Goal: Task Accomplishment & Management: Manage account settings

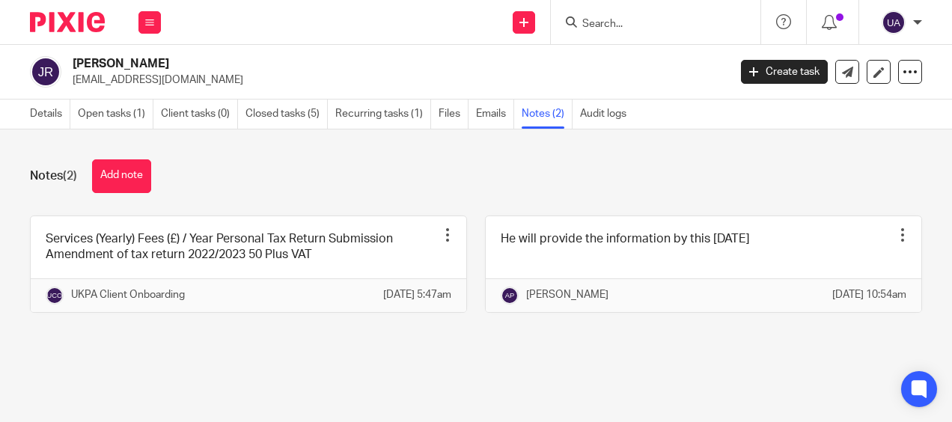
click at [69, 16] on img at bounding box center [67, 22] width 75 height 20
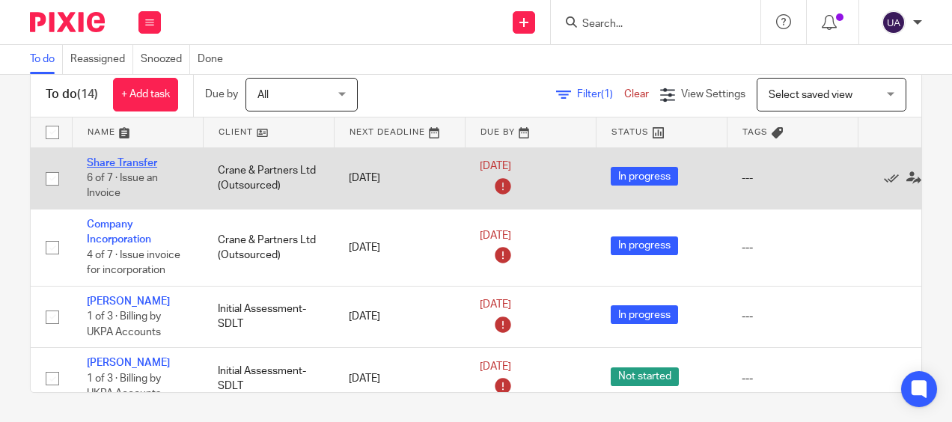
click at [118, 159] on link "Share Transfer" at bounding box center [122, 163] width 70 height 10
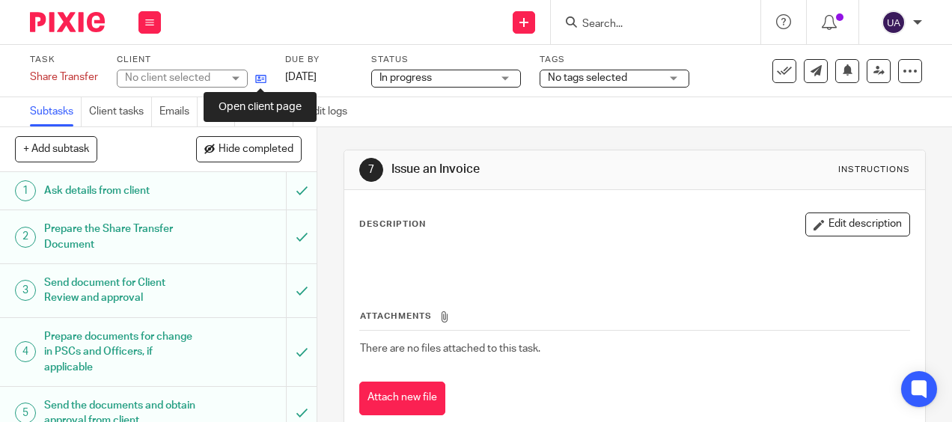
click at [259, 73] on icon at bounding box center [260, 78] width 11 height 11
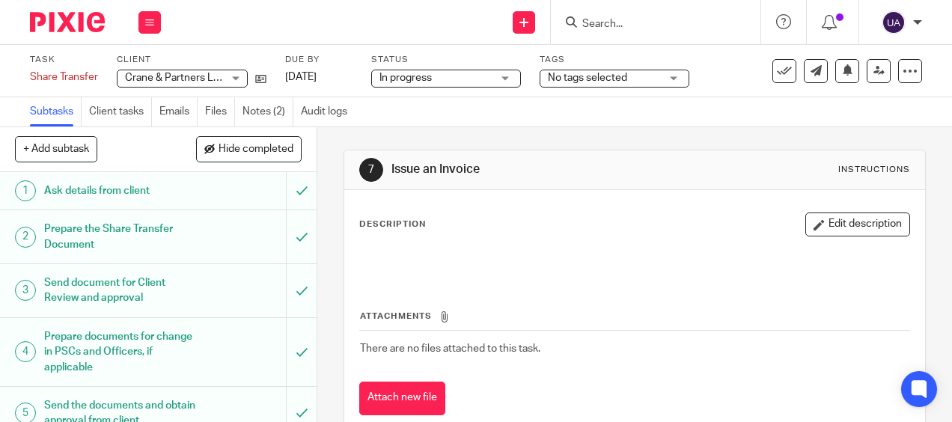
click at [610, 28] on input "Search" at bounding box center [648, 24] width 135 height 13
click at [262, 73] on icon at bounding box center [260, 78] width 11 height 11
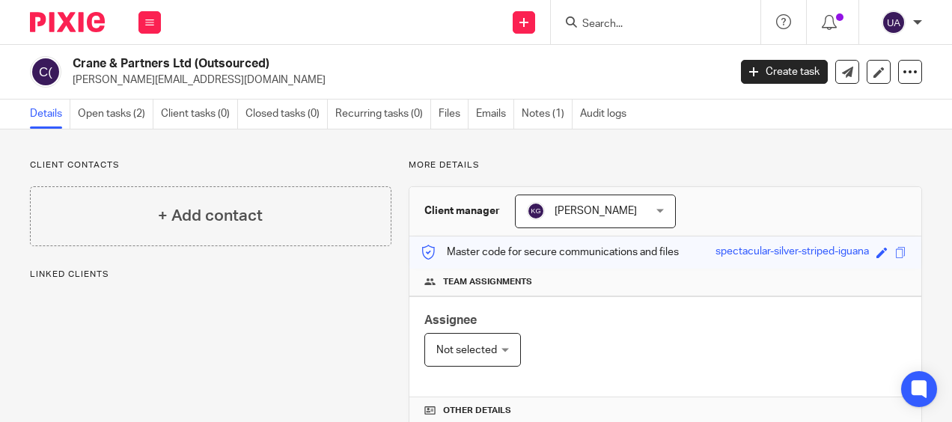
click at [609, 214] on span "Keshav Gautam" at bounding box center [595, 211] width 82 height 10
click at [510, 160] on p "More details" at bounding box center [664, 165] width 513 height 12
click at [829, 26] on icon at bounding box center [828, 22] width 15 height 15
click at [121, 121] on link "Open tasks (2)" at bounding box center [116, 114] width 76 height 29
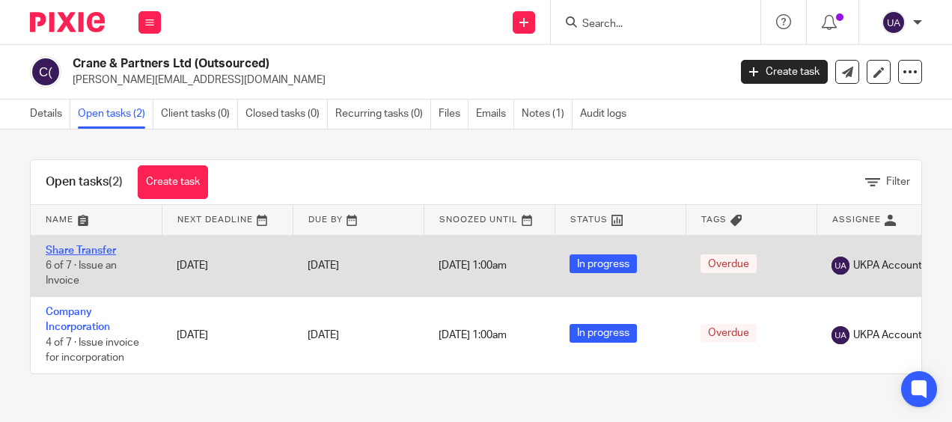
click at [84, 251] on link "Share Transfer" at bounding box center [81, 250] width 70 height 10
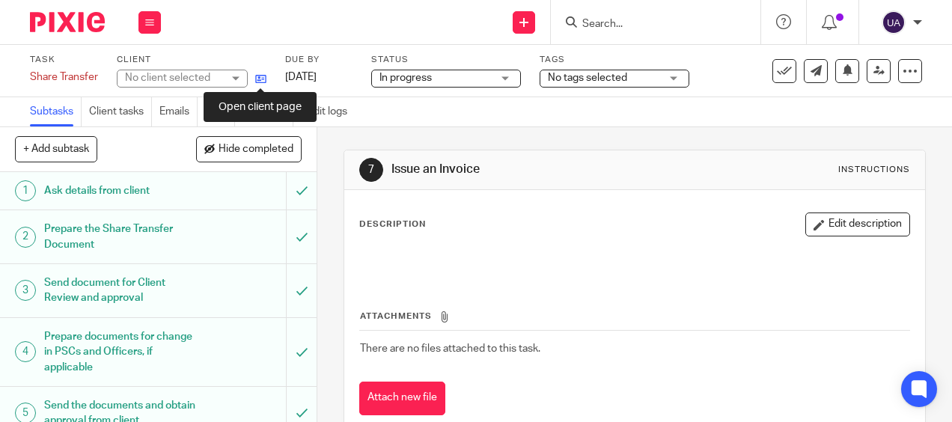
click at [262, 79] on icon at bounding box center [260, 78] width 11 height 11
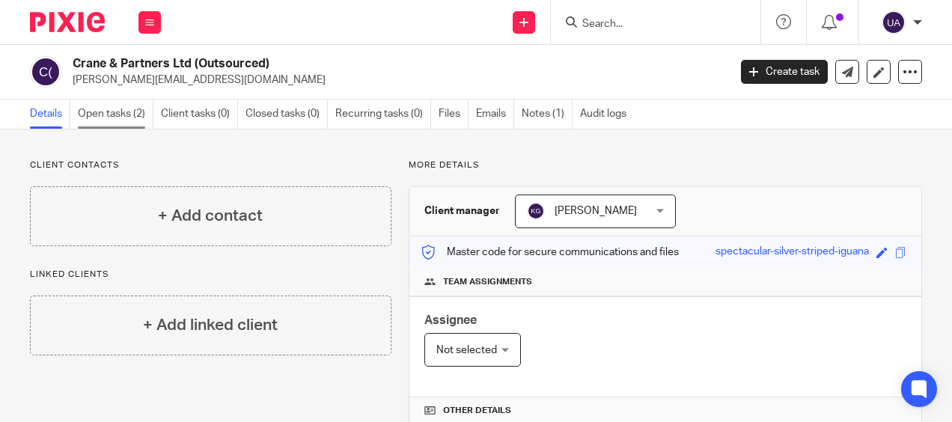
click at [135, 111] on link "Open tasks (2)" at bounding box center [116, 114] width 76 height 29
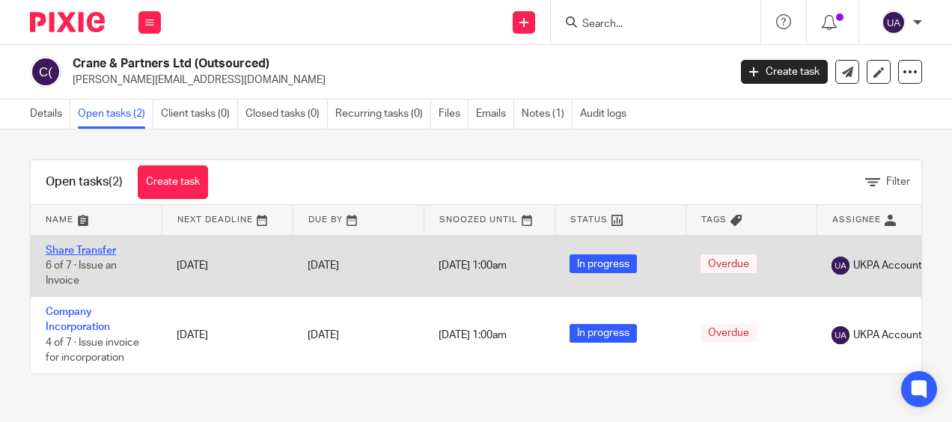
click at [87, 245] on link "Share Transfer" at bounding box center [81, 250] width 70 height 10
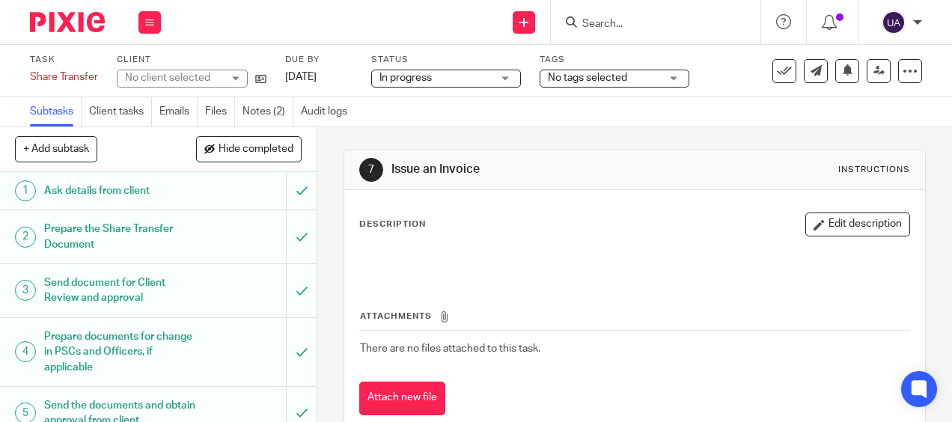
click at [322, 111] on link "Audit logs" at bounding box center [328, 111] width 54 height 29
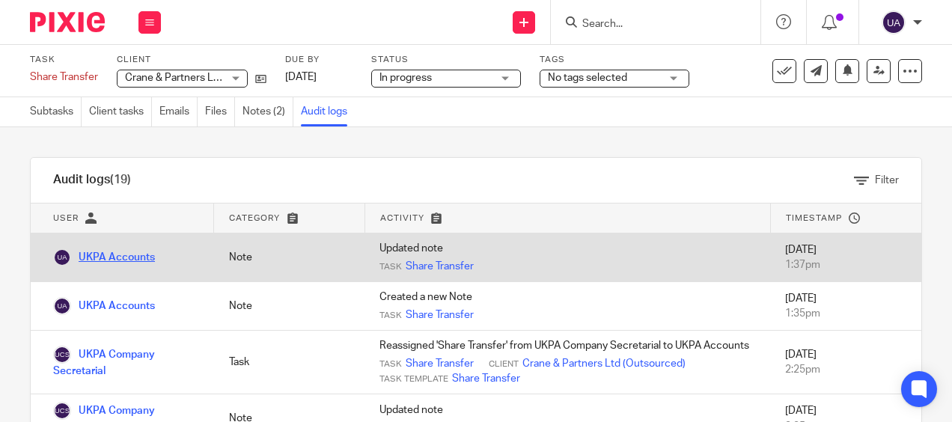
click at [101, 258] on link "UKPA Accounts" at bounding box center [104, 257] width 102 height 10
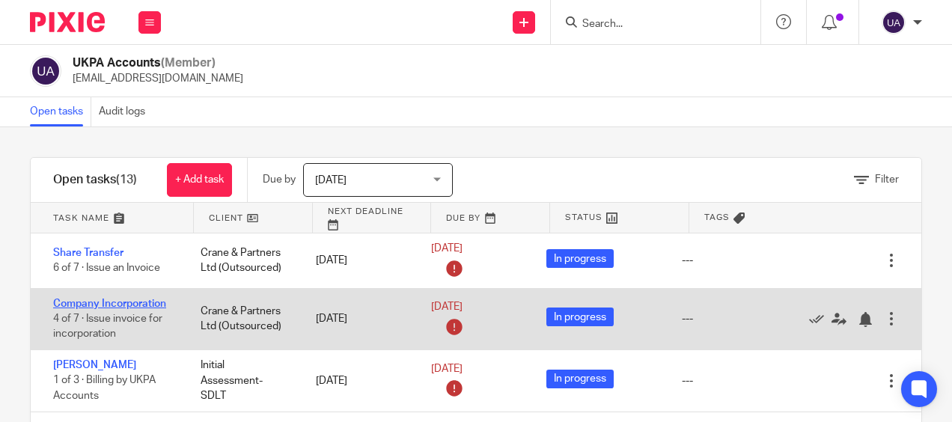
click at [110, 300] on link "Company Incorporation" at bounding box center [109, 304] width 113 height 10
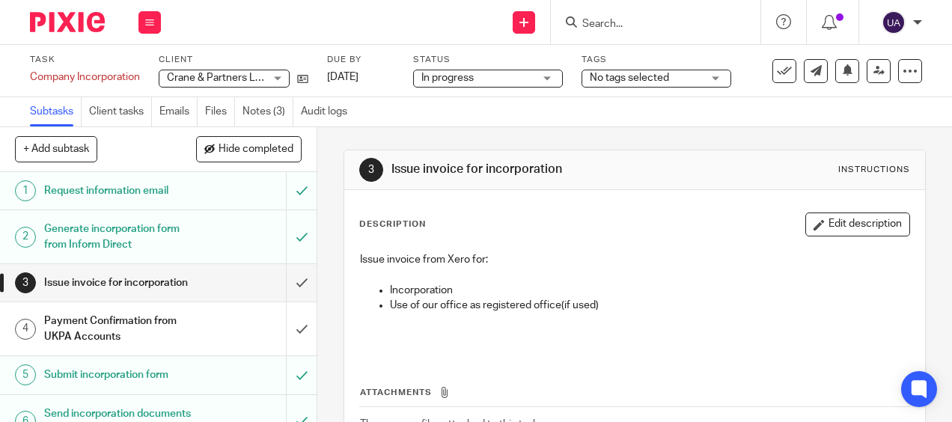
scroll to position [94, 0]
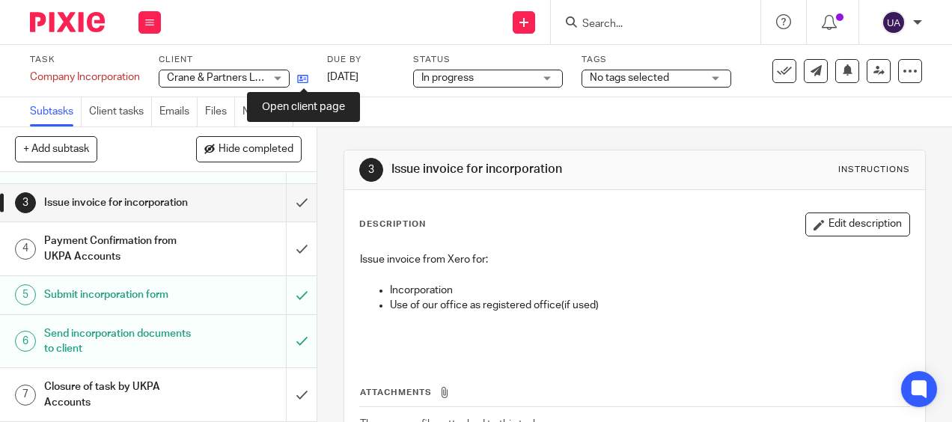
click at [308, 79] on icon at bounding box center [302, 78] width 11 height 11
click at [300, 78] on icon at bounding box center [302, 78] width 11 height 11
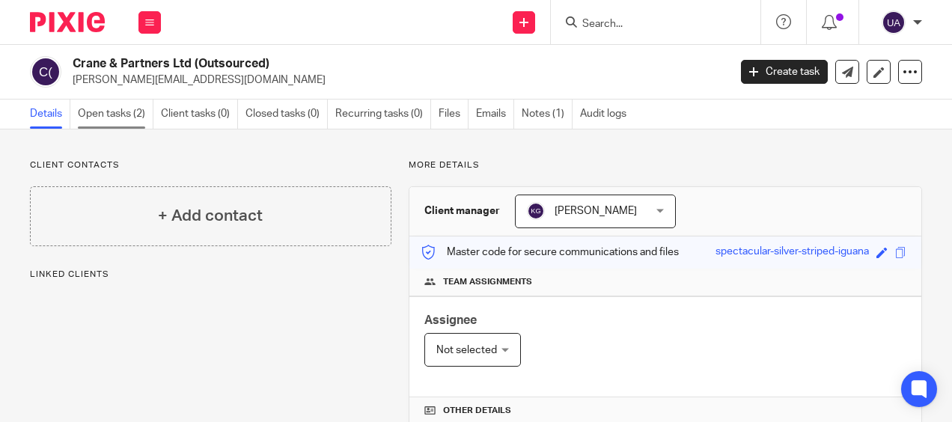
click at [105, 118] on link "Open tasks (2)" at bounding box center [116, 114] width 76 height 29
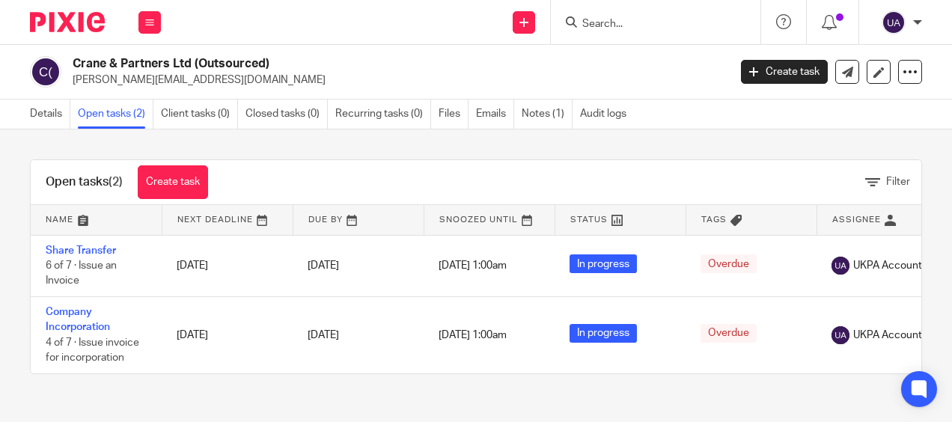
click at [100, 246] on link "Share Transfer" at bounding box center [81, 250] width 70 height 10
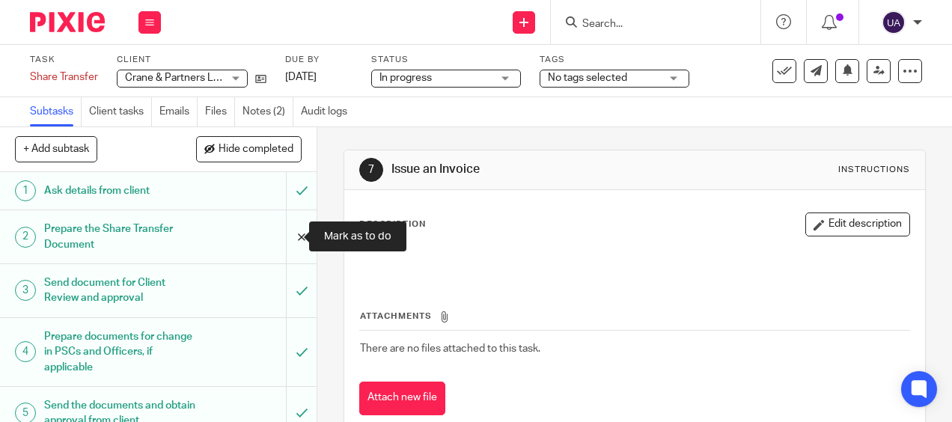
click at [287, 236] on input "submit" at bounding box center [158, 236] width 316 height 53
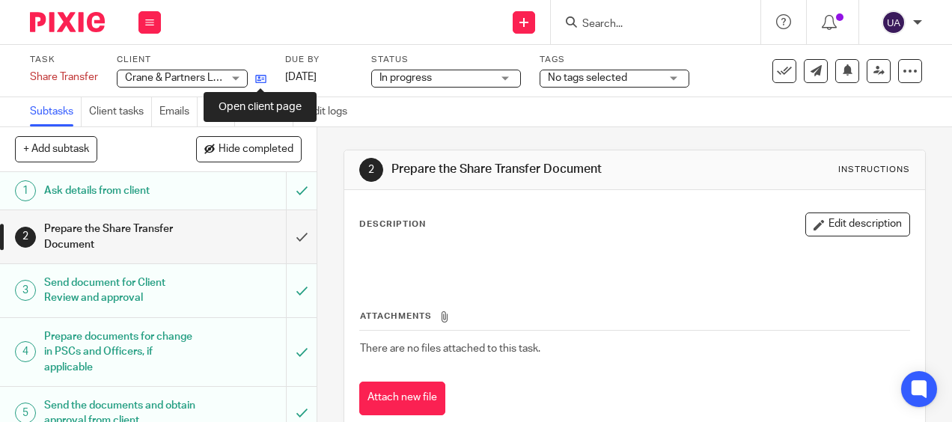
click at [259, 73] on icon at bounding box center [260, 78] width 11 height 11
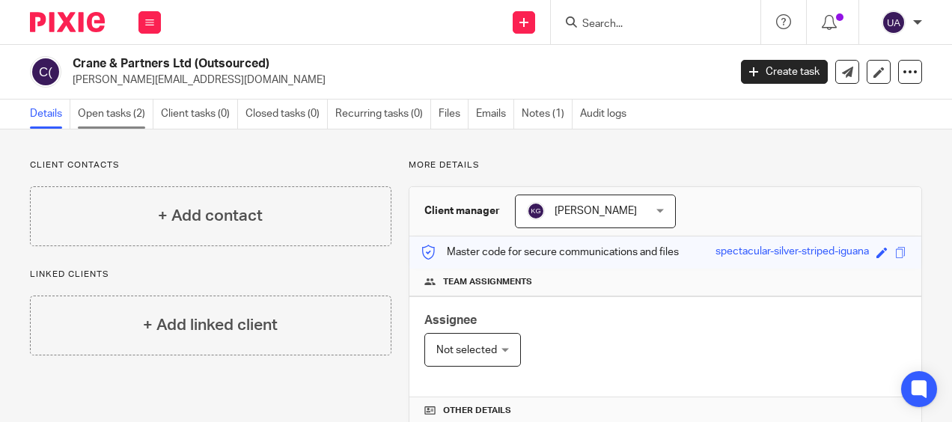
click at [108, 106] on link "Open tasks (2)" at bounding box center [116, 114] width 76 height 29
click at [85, 22] on img at bounding box center [67, 22] width 75 height 20
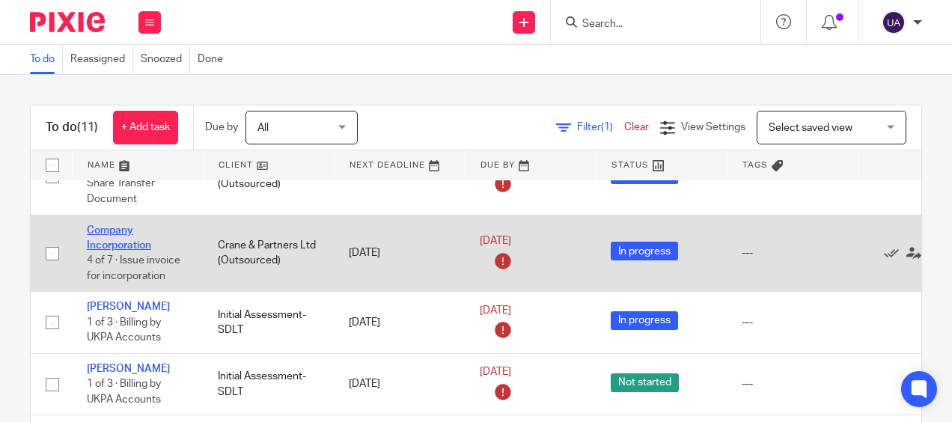
scroll to position [43, 0]
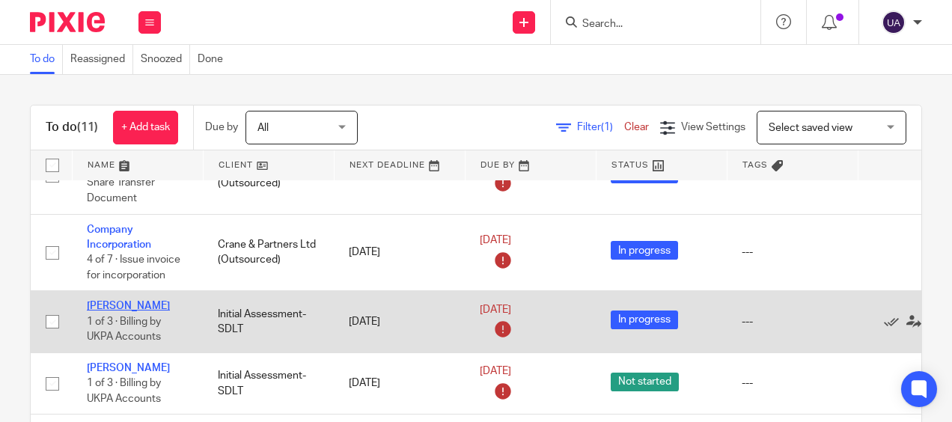
click at [112, 302] on link "[PERSON_NAME]" at bounding box center [128, 306] width 83 height 10
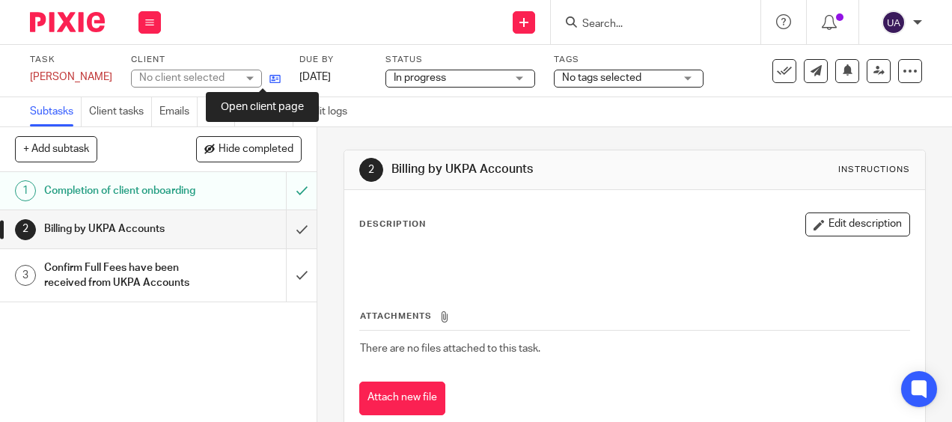
click at [269, 76] on icon at bounding box center [274, 78] width 11 height 11
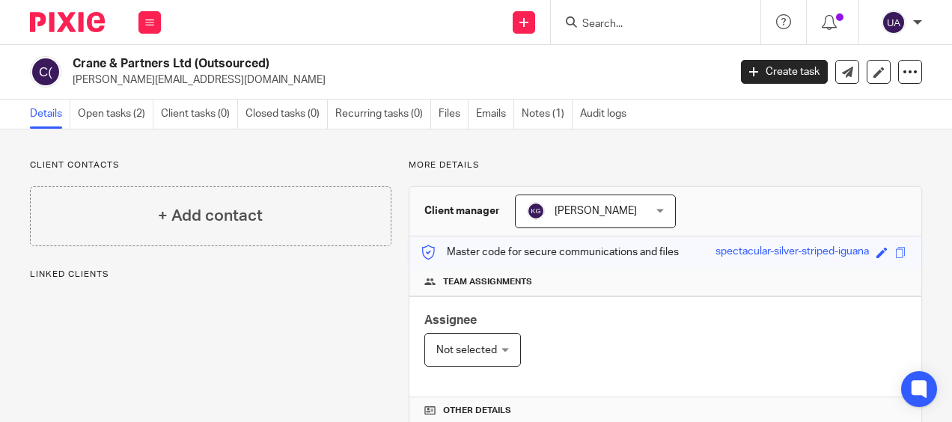
click at [623, 15] on form at bounding box center [660, 22] width 159 height 19
click at [601, 28] on input "Search" at bounding box center [648, 24] width 135 height 13
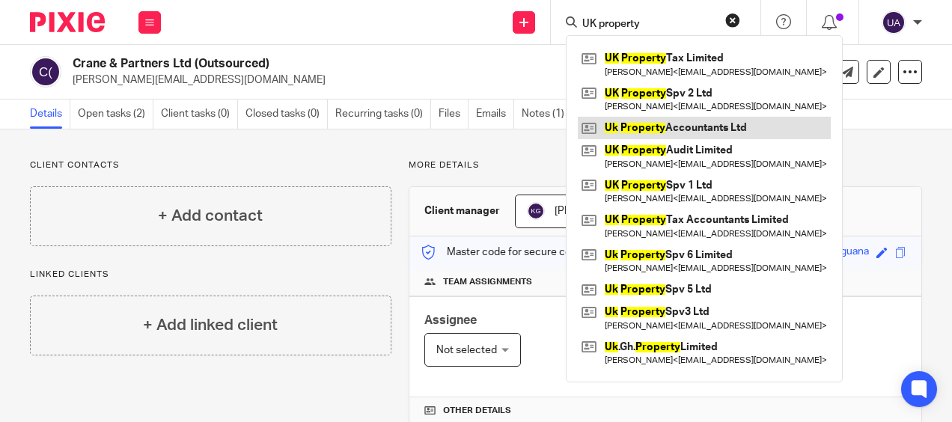
type input "UK property"
click at [643, 119] on link at bounding box center [704, 128] width 253 height 22
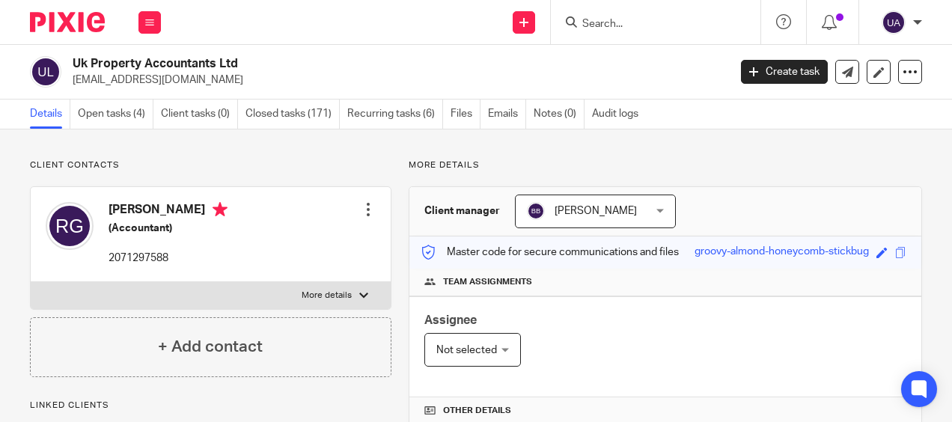
click at [122, 272] on div "[PERSON_NAME] (Accountant) 2071297588" at bounding box center [137, 234] width 182 height 79
click at [191, 267] on div "[PERSON_NAME] (Accountant) 2071297588" at bounding box center [137, 234] width 182 height 79
click at [191, 267] on div "Raju Gajurel (Accountant) 2071297588" at bounding box center [137, 234] width 182 height 79
click at [560, 117] on link "Notes (0)" at bounding box center [558, 114] width 51 height 29
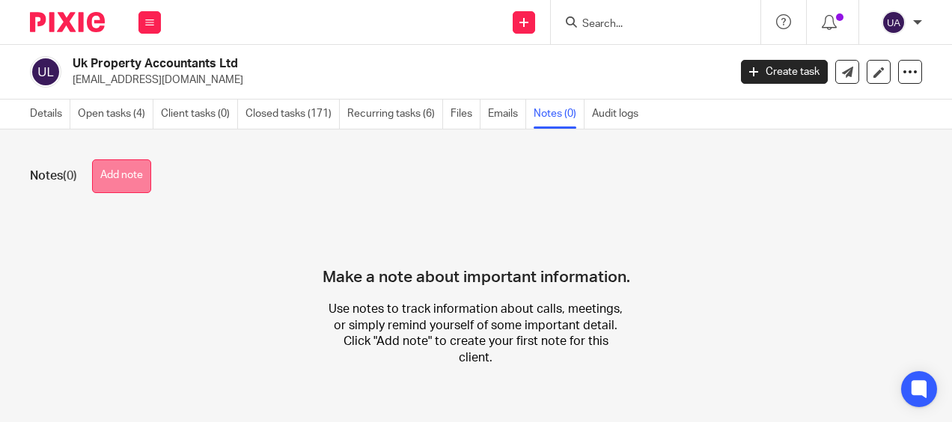
click at [144, 187] on button "Add note" at bounding box center [121, 176] width 59 height 34
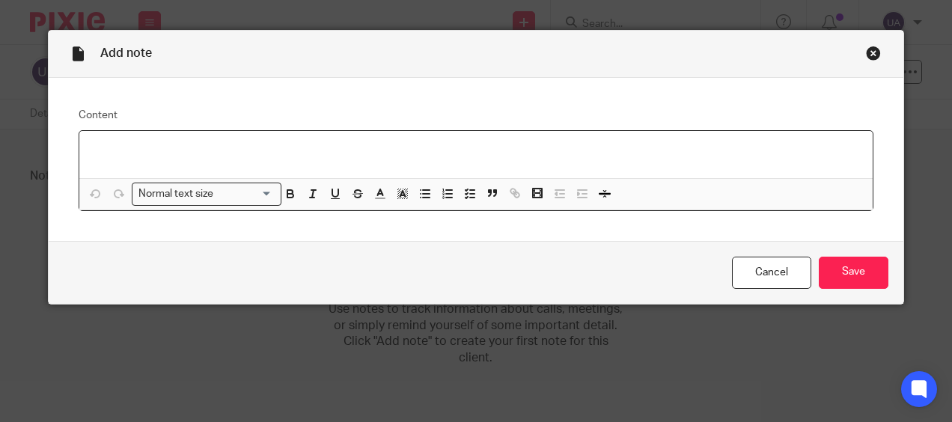
click at [105, 157] on div at bounding box center [476, 154] width 794 height 47
click at [866, 52] on div "Close this dialog window" at bounding box center [873, 53] width 15 height 15
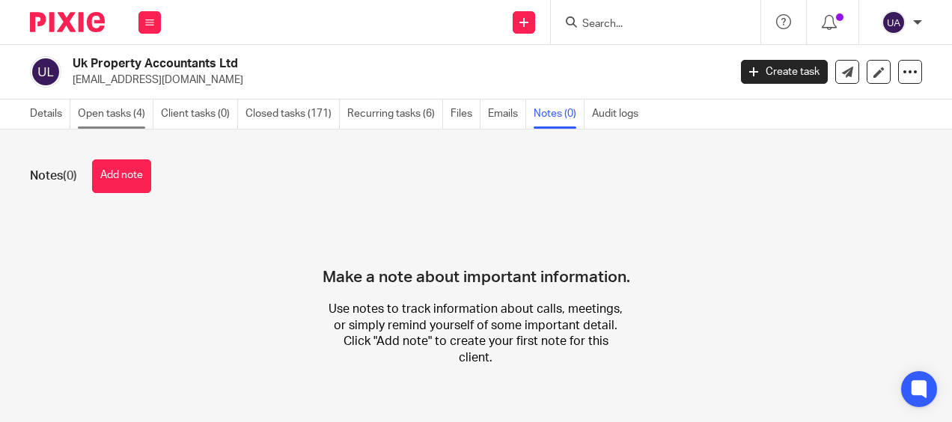
click at [112, 115] on link "Open tasks (4)" at bounding box center [116, 114] width 76 height 29
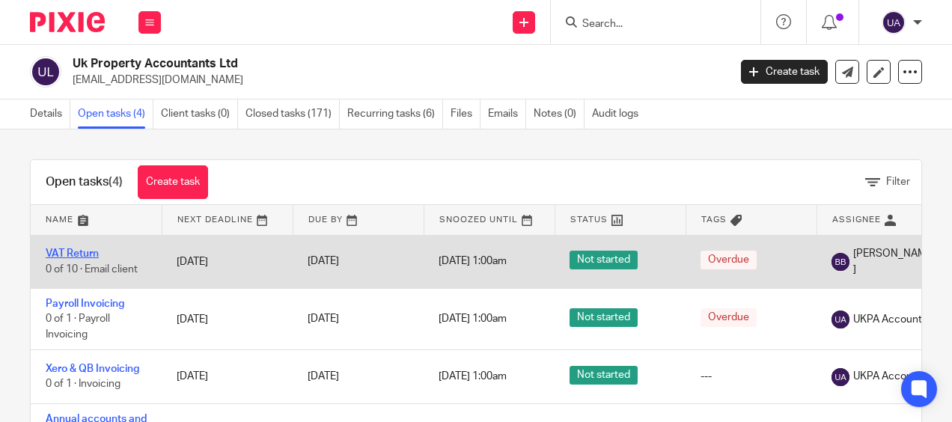
click at [58, 250] on link "VAT Return" at bounding box center [72, 253] width 53 height 10
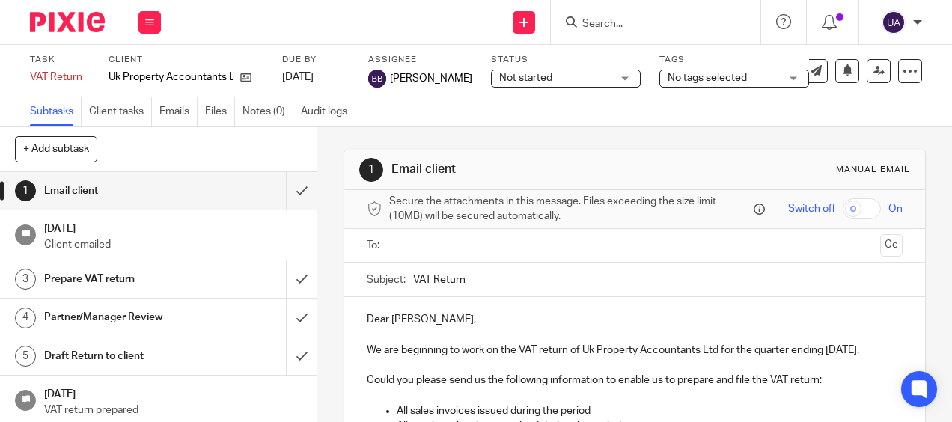
scroll to position [186, 0]
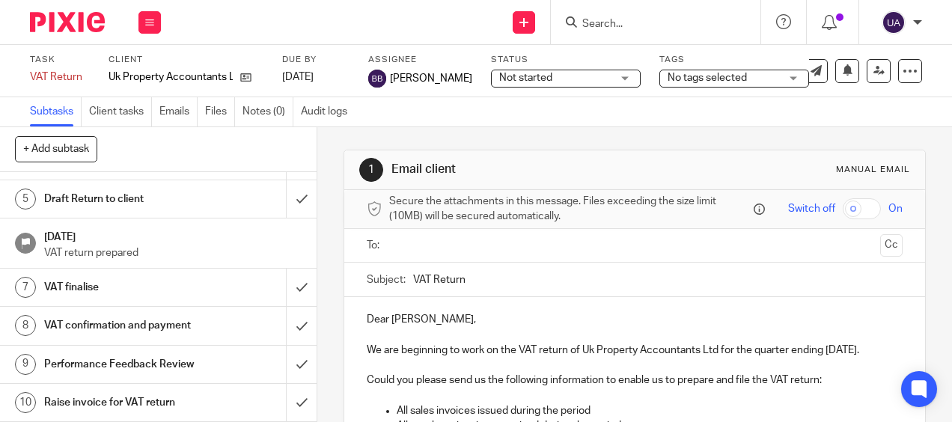
click at [132, 388] on link "10 Raise invoice for VAT return" at bounding box center [143, 402] width 286 height 37
